Goal: Task Accomplishment & Management: Use online tool/utility

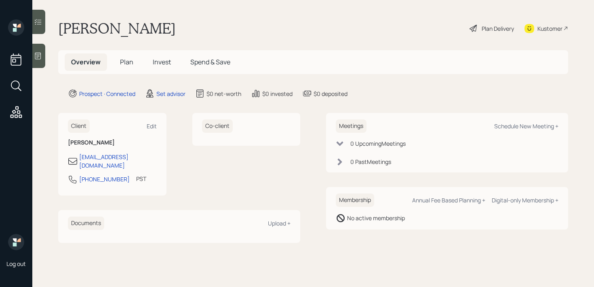
click at [43, 64] on div at bounding box center [38, 56] width 13 height 24
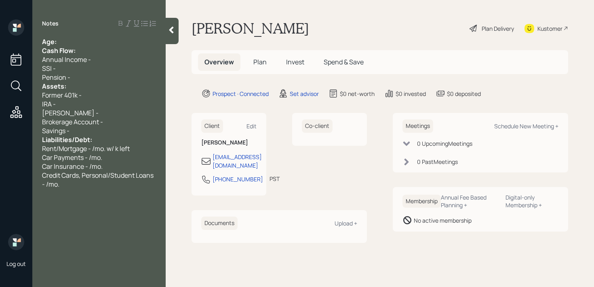
click at [93, 40] on div "Age:" at bounding box center [99, 41] width 114 height 9
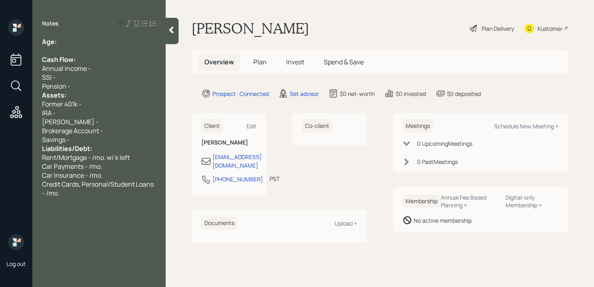
click at [84, 85] on div "Pension -" at bounding box center [99, 86] width 114 height 9
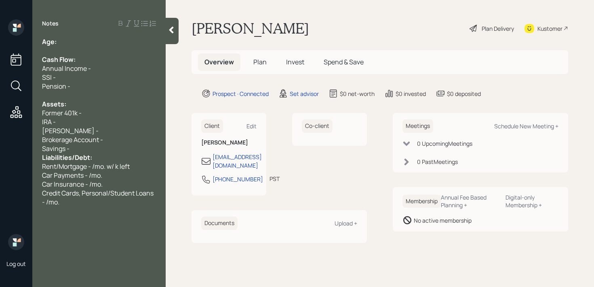
click at [86, 151] on div "Savings -" at bounding box center [99, 148] width 114 height 9
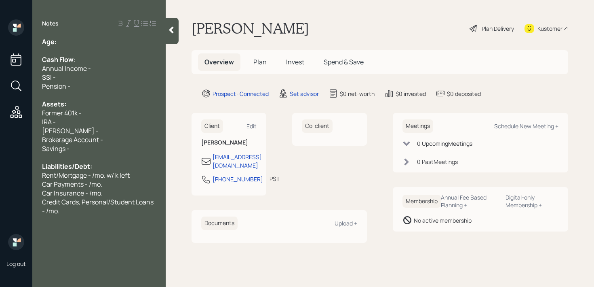
click at [101, 148] on div "Savings -" at bounding box center [99, 148] width 114 height 9
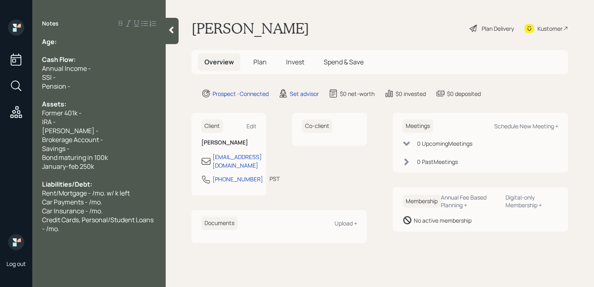
click at [71, 166] on span "January-feb 250k" at bounding box center [68, 166] width 52 height 9
click at [90, 149] on div "Savings -" at bounding box center [99, 148] width 114 height 9
drag, startPoint x: 101, startPoint y: 169, endPoint x: 36, endPoint y: 160, distance: 65.3
click at [36, 160] on div "Age: Cash Flow: Annual Income - SSI - Pension - Assets: Former 401k - IRA - [PE…" at bounding box center [98, 135] width 133 height 196
click at [90, 150] on div "Savings -" at bounding box center [99, 148] width 114 height 9
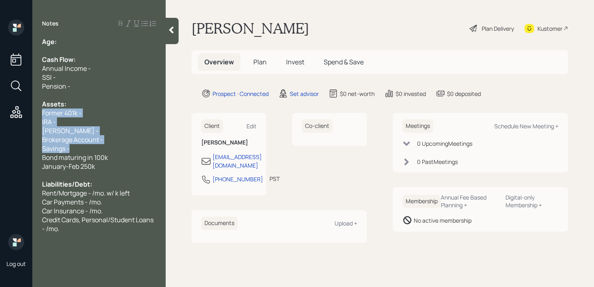
drag, startPoint x: 91, startPoint y: 149, endPoint x: 31, endPoint y: 117, distance: 67.8
click at [31, 117] on div "Log out Notes Age: Cash Flow: Annual Income - SSI - Pension - Assets: Former 40…" at bounding box center [297, 143] width 594 height 287
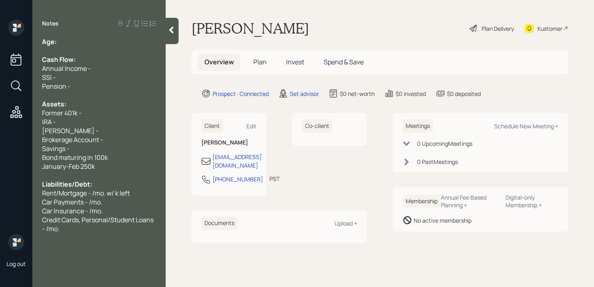
click at [101, 157] on span "Bond maturing in 100k" at bounding box center [75, 157] width 66 height 9
click at [100, 166] on div "January-Feb 250k" at bounding box center [99, 166] width 114 height 9
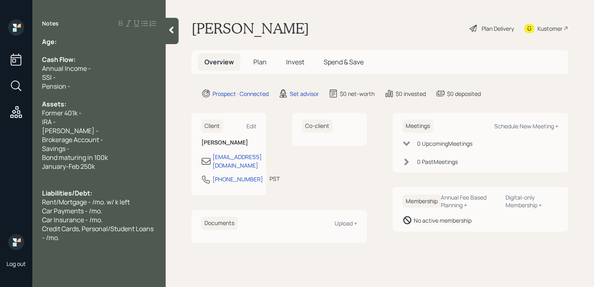
click at [118, 129] on div "[PERSON_NAME] -" at bounding box center [99, 130] width 114 height 9
click at [109, 147] on div "Savings -" at bounding box center [99, 148] width 114 height 9
click at [109, 159] on div "Bond maturing in 100k" at bounding box center [99, 157] width 114 height 9
click at [95, 158] on span "Bond maturing in 100k" at bounding box center [75, 157] width 66 height 9
click at [82, 26] on div "Notes" at bounding box center [98, 23] width 133 height 8
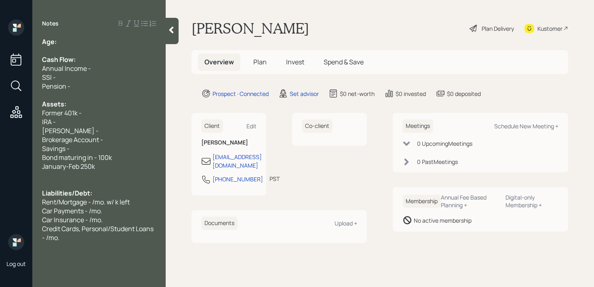
click at [81, 35] on div "Notes Age: Cash Flow: Annual Income - SSI - Pension - Assets: Former 401k - IRA…" at bounding box center [98, 148] width 133 height 258
click at [80, 42] on div "Age:" at bounding box center [99, 41] width 114 height 9
